Goal: Task Accomplishment & Management: Manage account settings

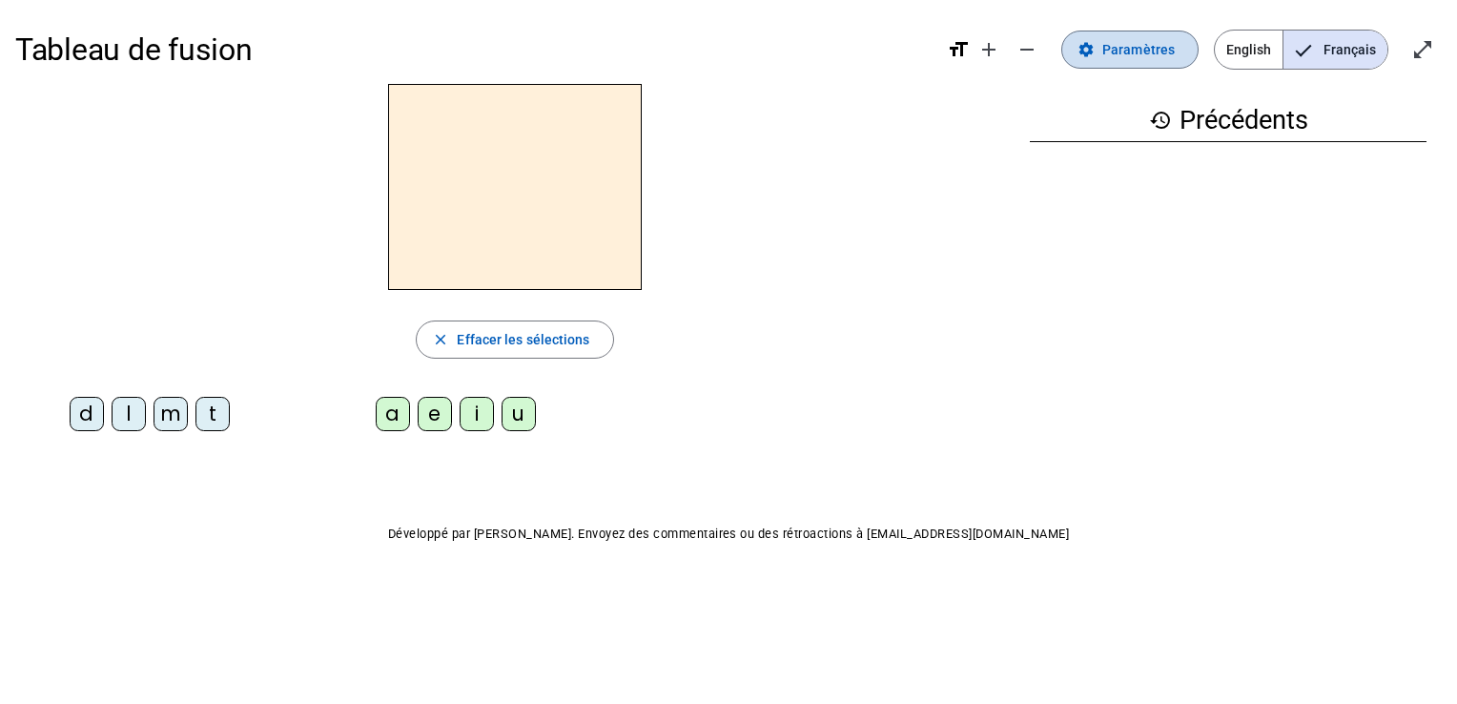
click at [1135, 67] on span at bounding box center [1129, 50] width 135 height 46
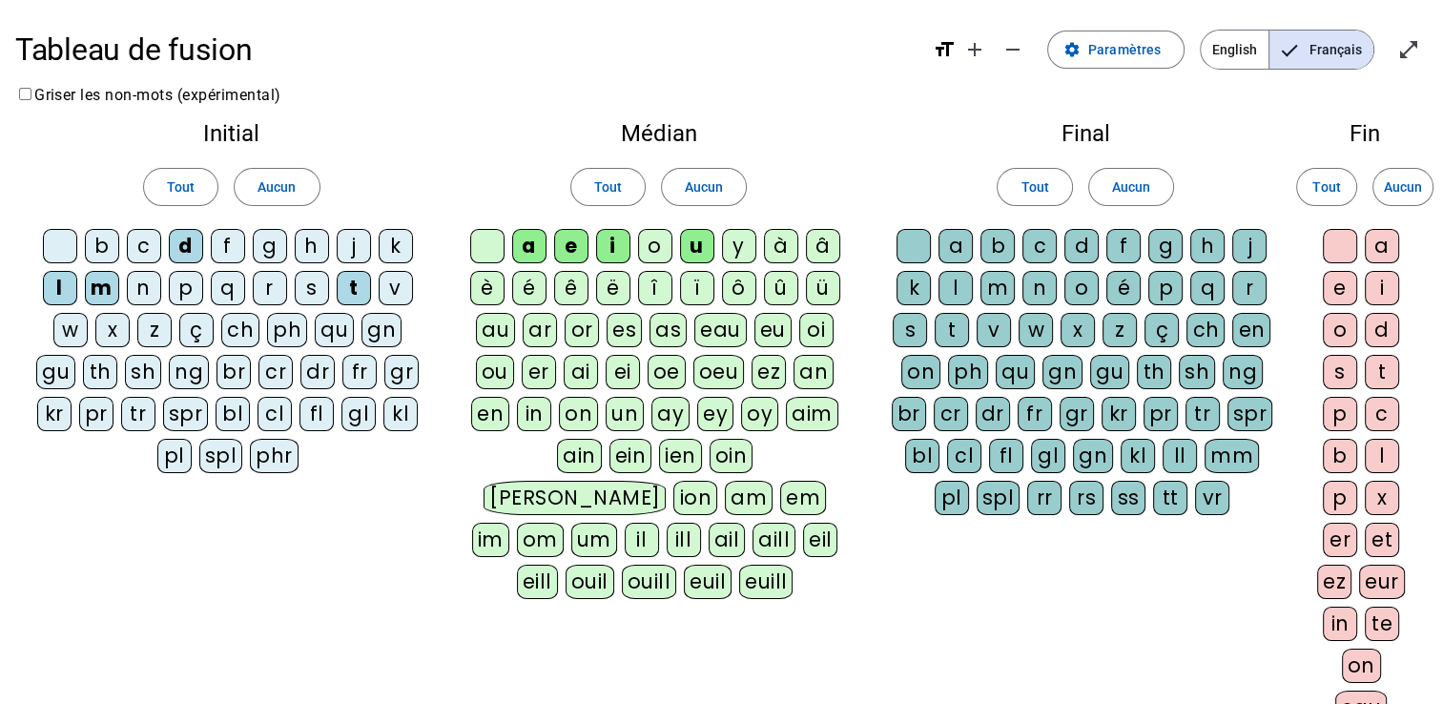
click at [732, 240] on div "y" at bounding box center [739, 246] width 34 height 34
click at [1088, 244] on div "d" at bounding box center [1081, 246] width 34 height 34
click at [259, 279] on div "r" at bounding box center [270, 288] width 34 height 34
click at [350, 250] on div "j" at bounding box center [354, 246] width 34 height 34
click at [158, 248] on div "c" at bounding box center [144, 246] width 34 height 34
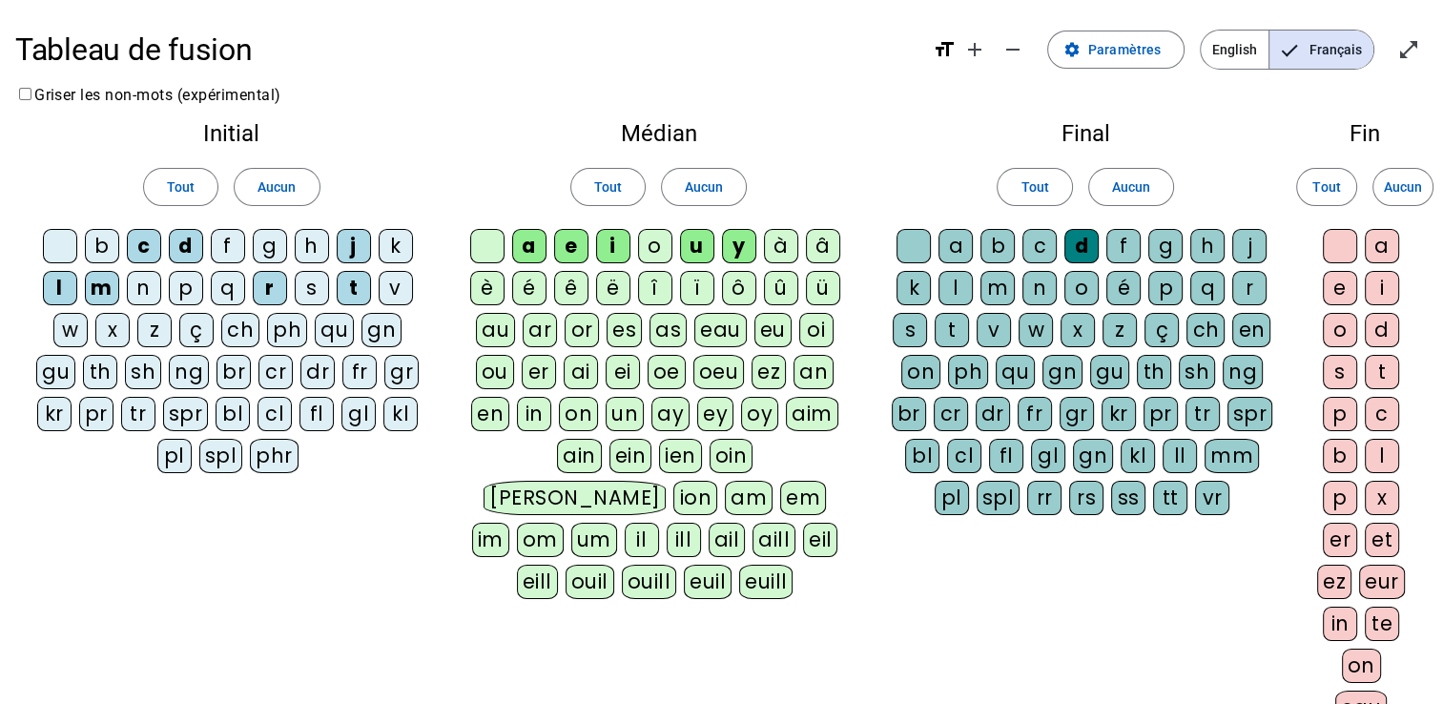
click at [1026, 241] on div "c" at bounding box center [1039, 246] width 34 height 34
click at [1239, 242] on div "j" at bounding box center [1249, 246] width 34 height 34
click at [956, 288] on div "l" at bounding box center [955, 288] width 34 height 34
click at [1002, 282] on div "m" at bounding box center [997, 288] width 34 height 34
click at [1249, 286] on div "r" at bounding box center [1249, 288] width 34 height 34
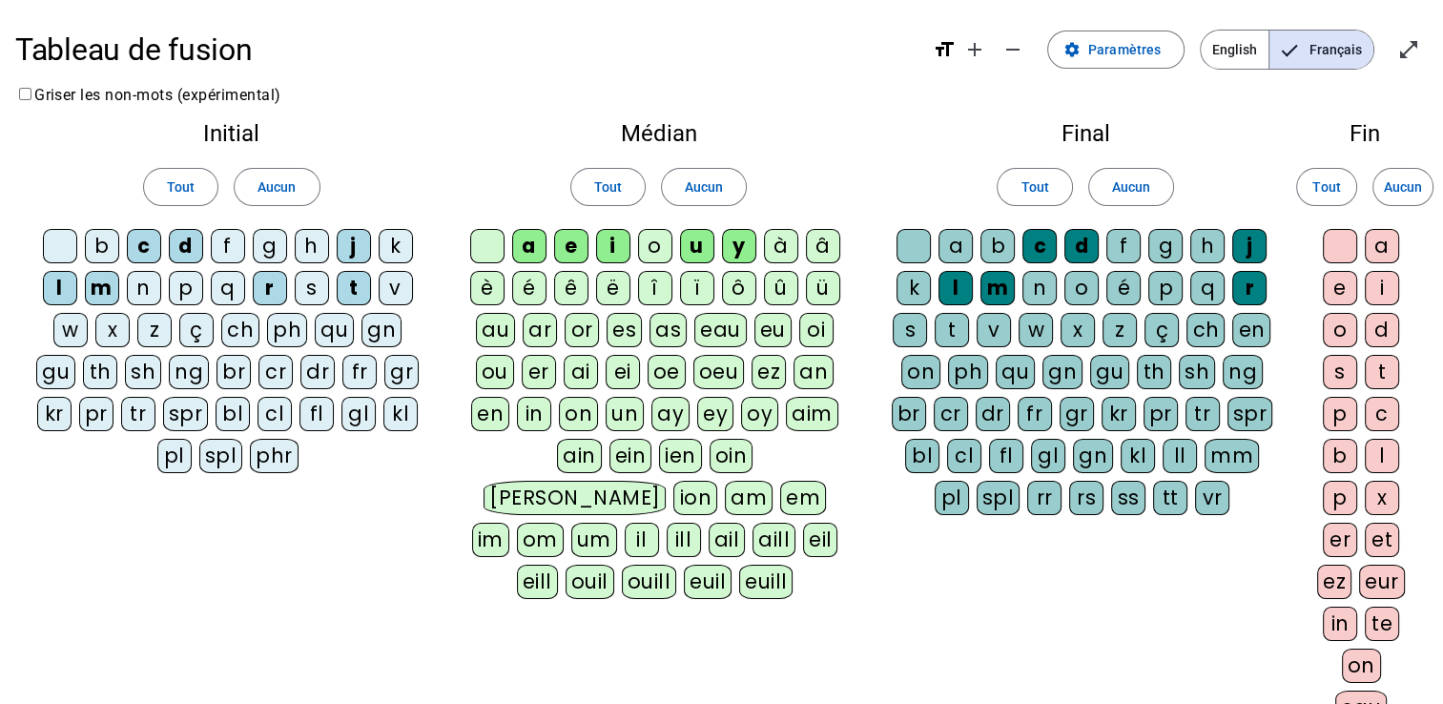
click at [947, 327] on div "t" at bounding box center [951, 330] width 34 height 34
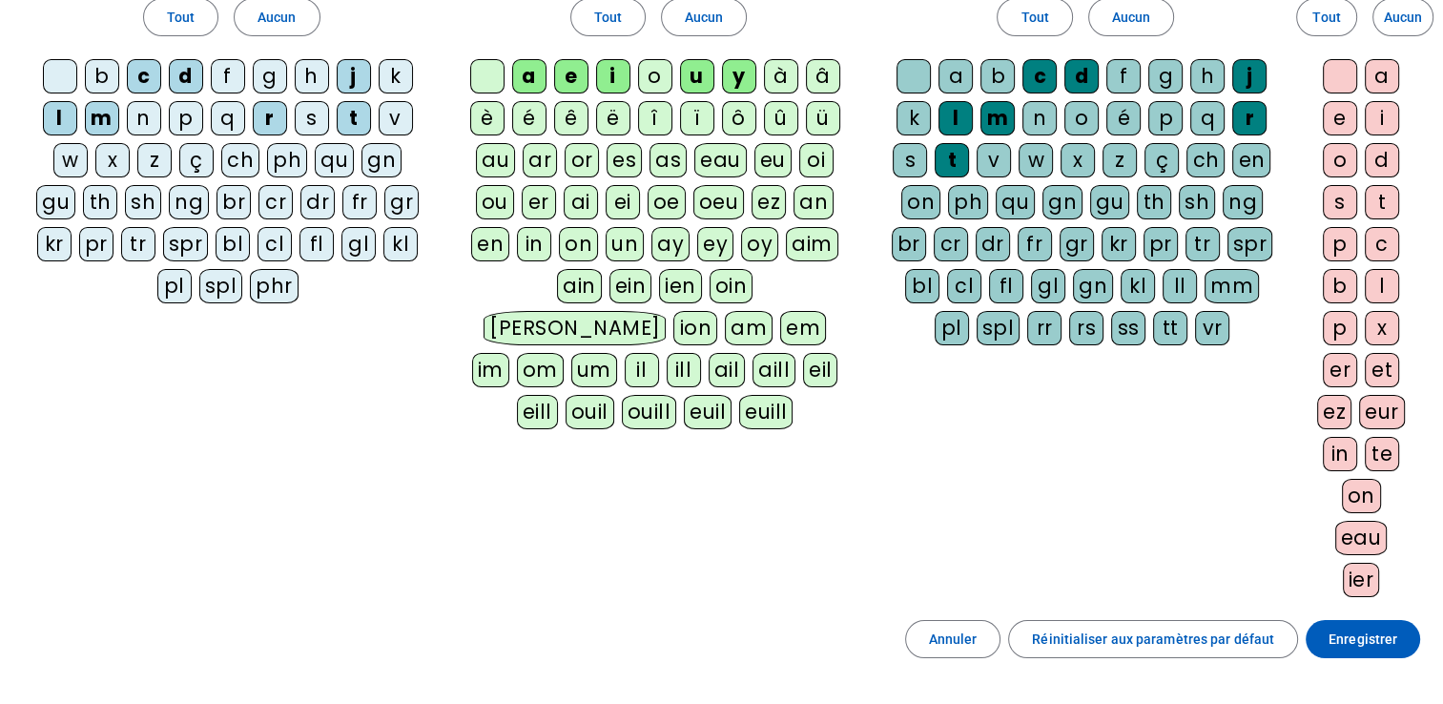
scroll to position [171, 0]
click at [938, 592] on div "Initial Tout Aucun b c d f g h j k l m n p q r s t v w x z ç ch ph qu gn gu th …" at bounding box center [721, 277] width 1412 height 683
click at [1338, 634] on span "Enregistrer" at bounding box center [1362, 637] width 69 height 23
